Goal: Task Accomplishment & Management: Use online tool/utility

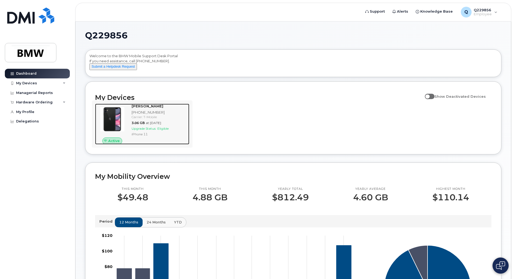
click at [138, 119] on div "Carrier: T-Mobile" at bounding box center [160, 117] width 56 height 5
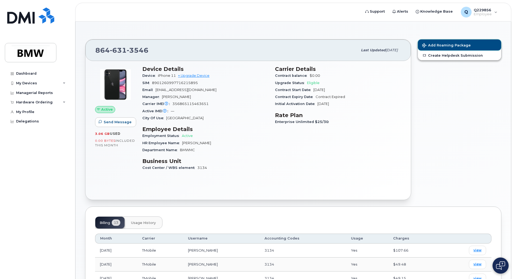
click at [451, 44] on span "Add Roaming Package" at bounding box center [446, 45] width 49 height 5
